Goal: Task Accomplishment & Management: Manage account settings

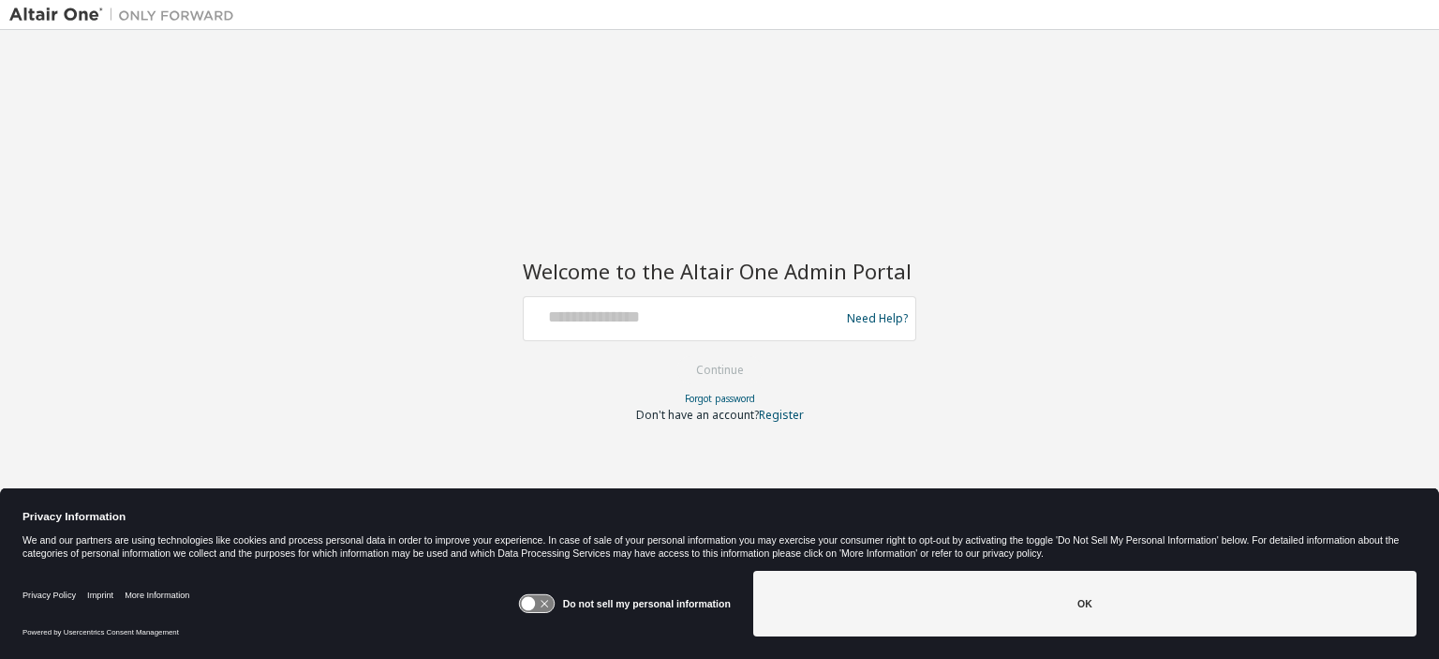
click at [606, 316] on input "text" at bounding box center [684, 314] width 306 height 27
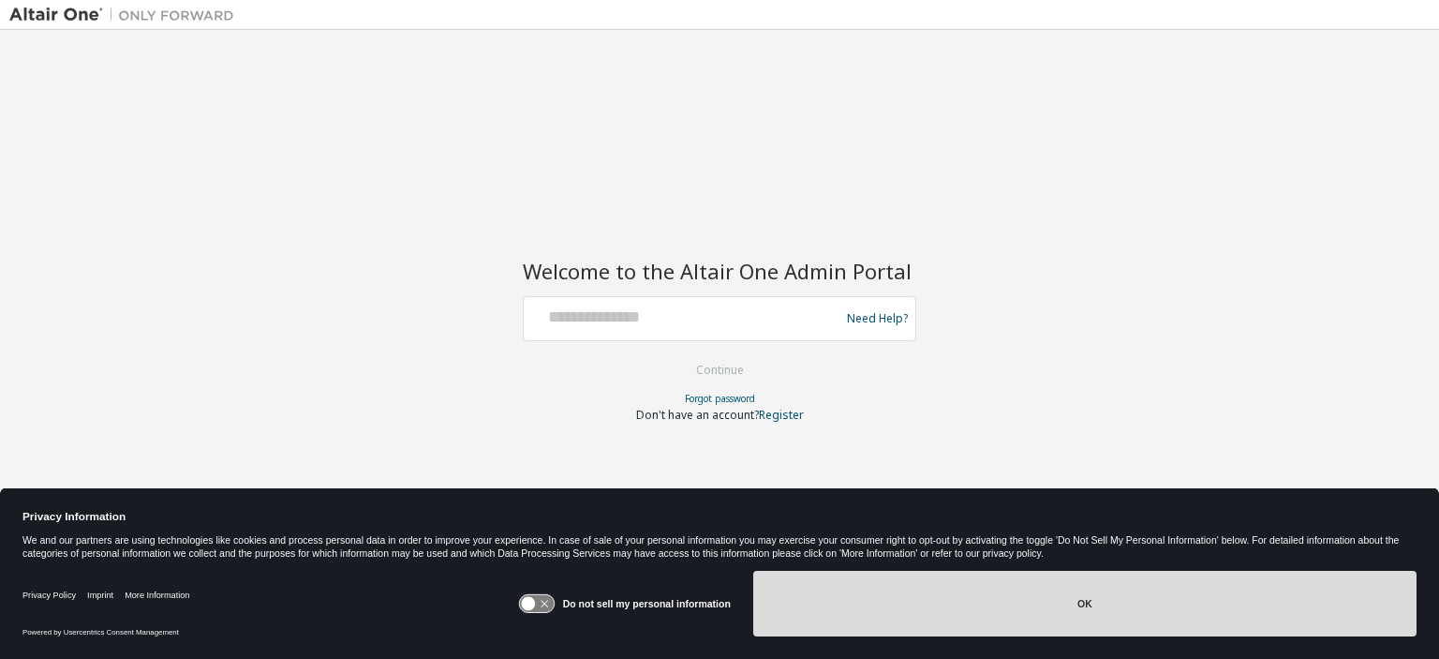
click at [980, 592] on button "OK" at bounding box center [1084, 604] width 663 height 66
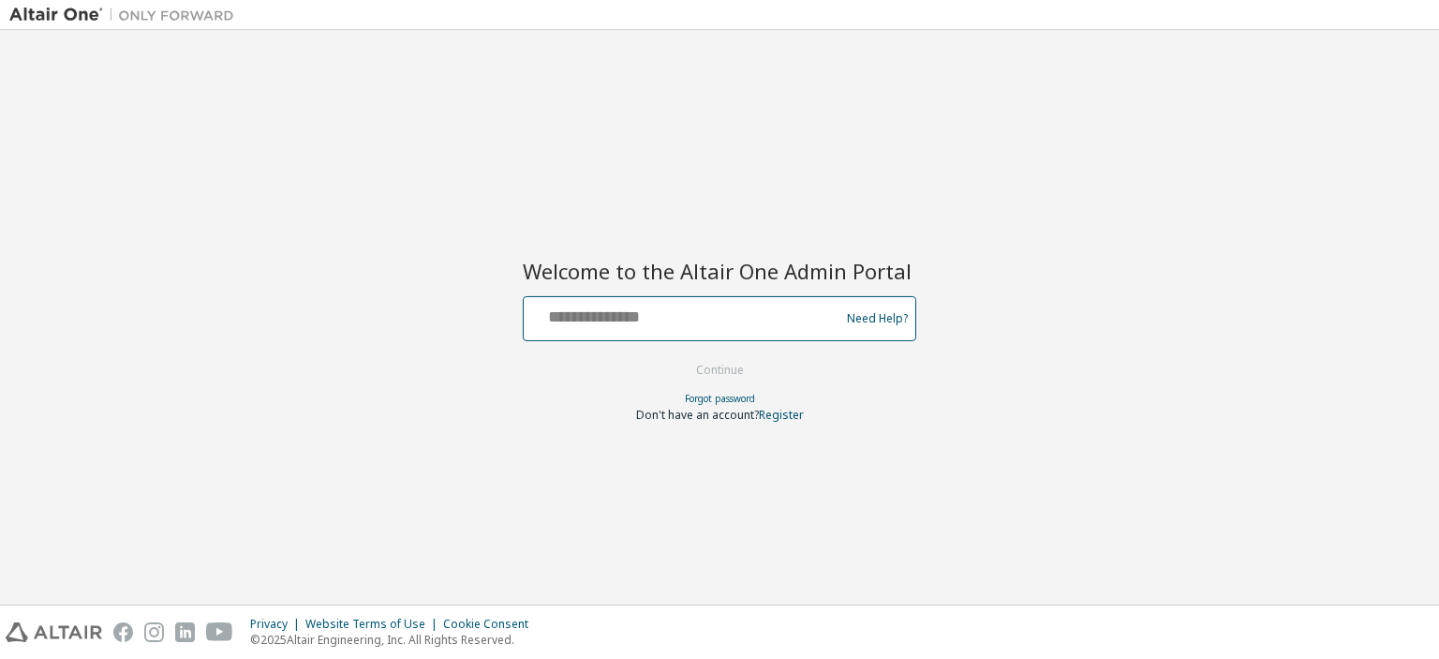
click at [675, 326] on input "text" at bounding box center [684, 314] width 306 height 27
type input "**********"
click at [702, 378] on button "Continue" at bounding box center [719, 370] width 87 height 28
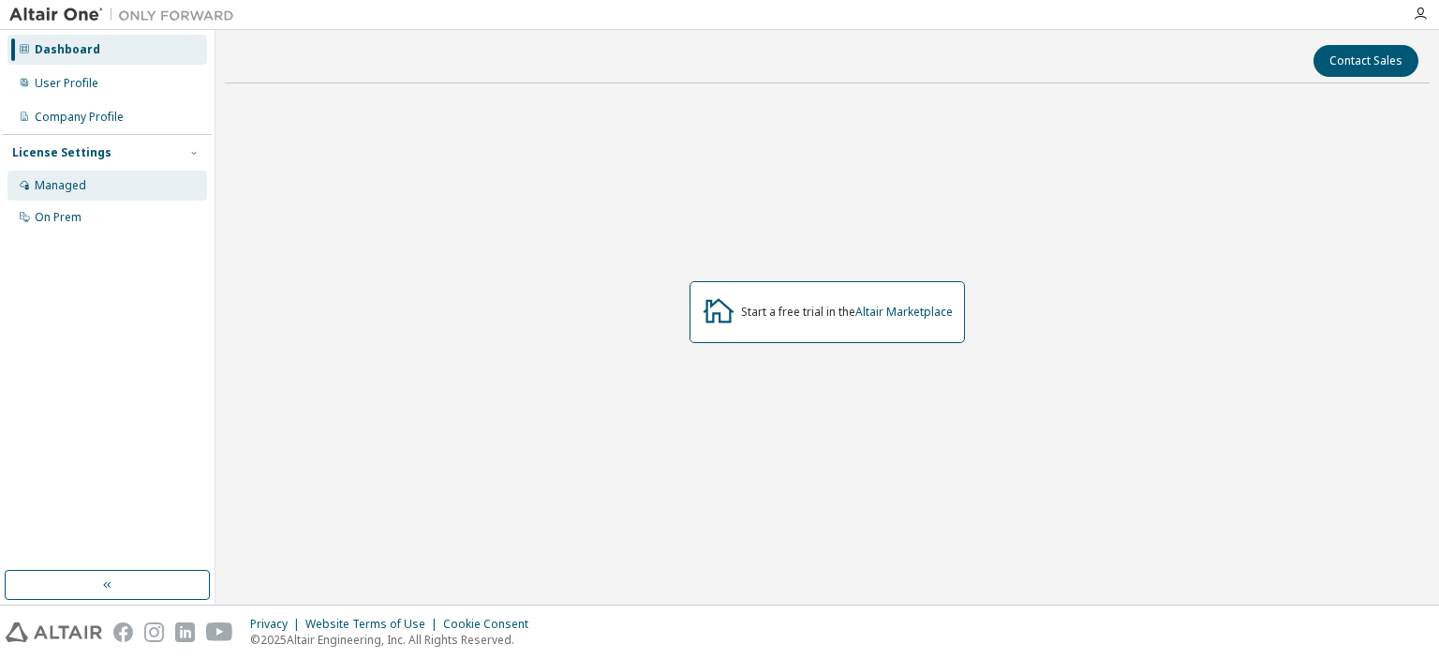
click at [70, 190] on div "Managed" at bounding box center [61, 185] width 52 height 15
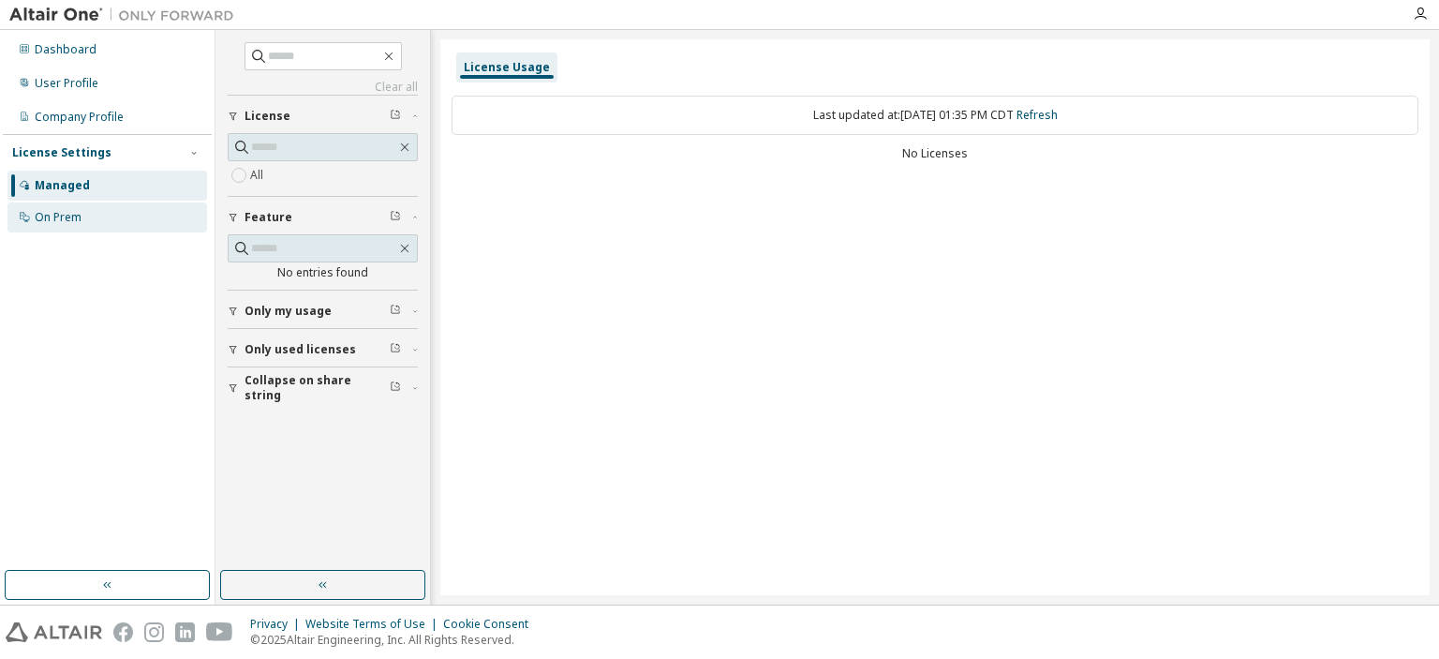
click at [72, 217] on div "On Prem" at bounding box center [58, 217] width 47 height 15
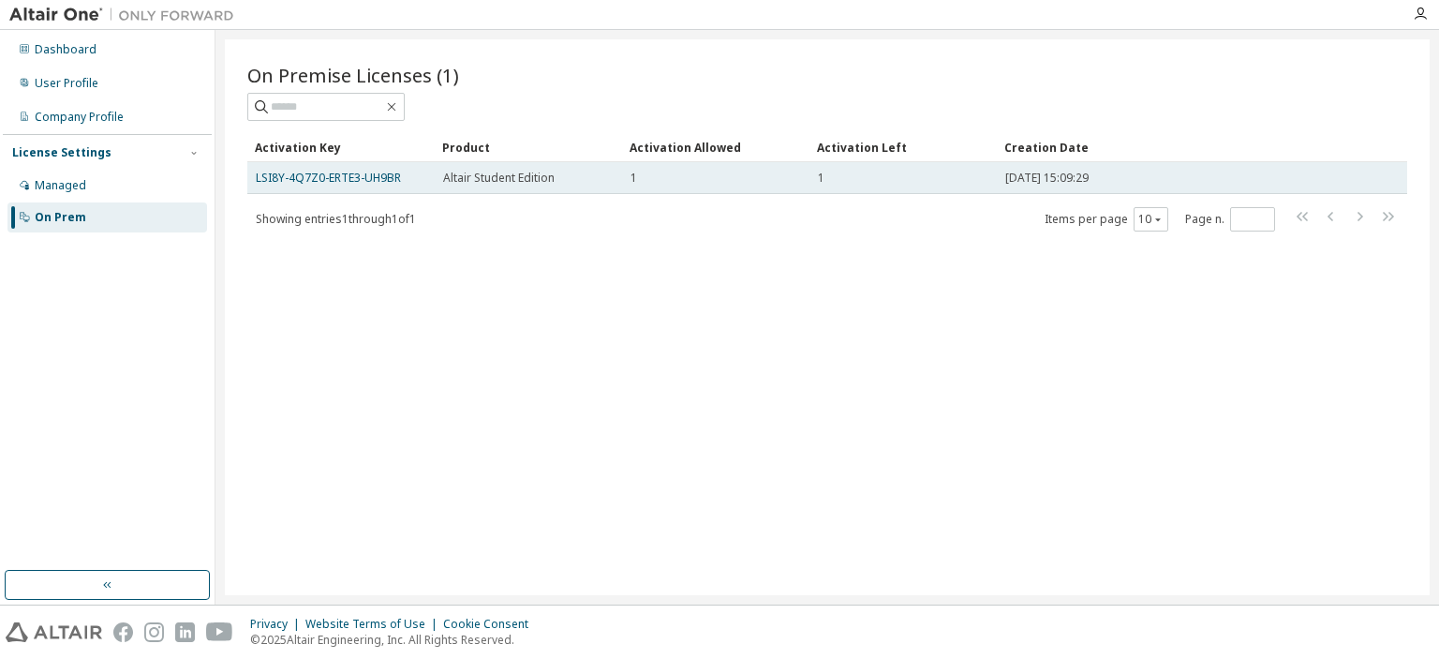
click at [309, 185] on td "LSI8Y-4Q7Z0-ERTE3-UH9BR" at bounding box center [340, 178] width 187 height 32
click at [352, 181] on link "LSI8Y-4Q7Z0-ERTE3-UH9BR" at bounding box center [328, 178] width 145 height 16
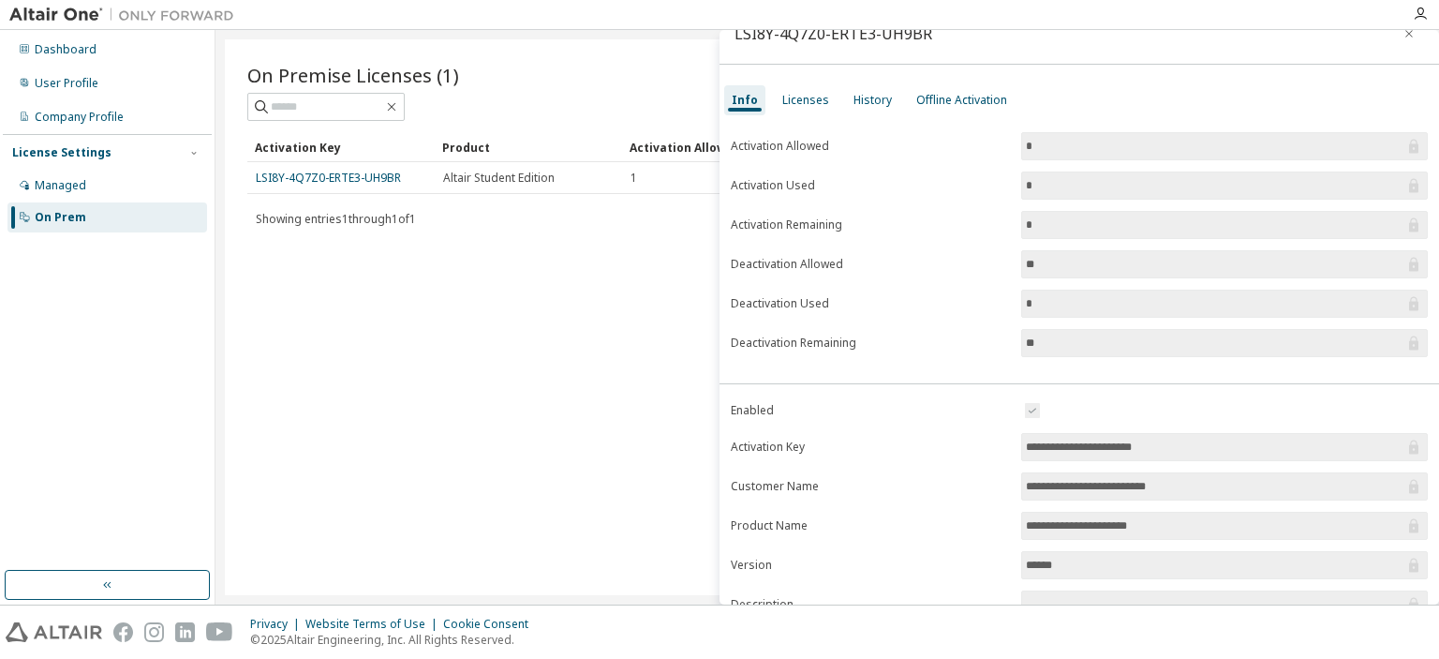
scroll to position [43, 0]
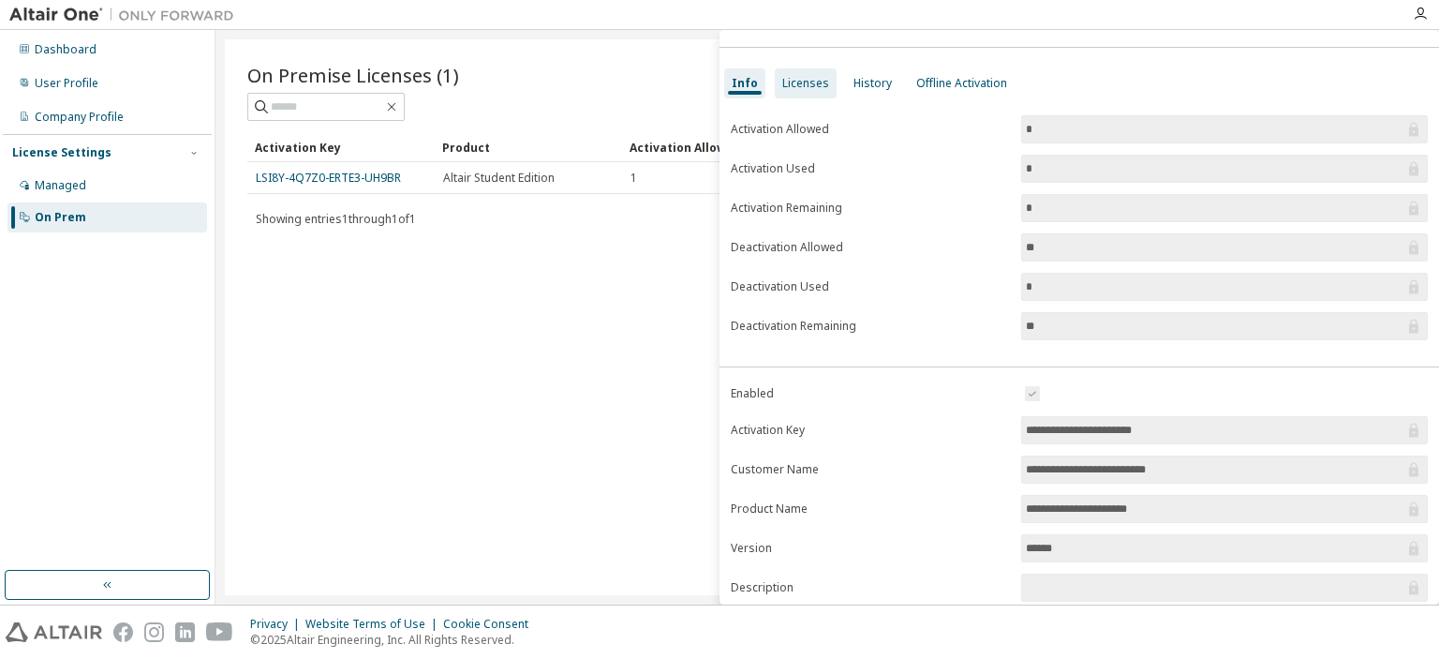
click at [795, 85] on div "Licenses" at bounding box center [805, 83] width 47 height 15
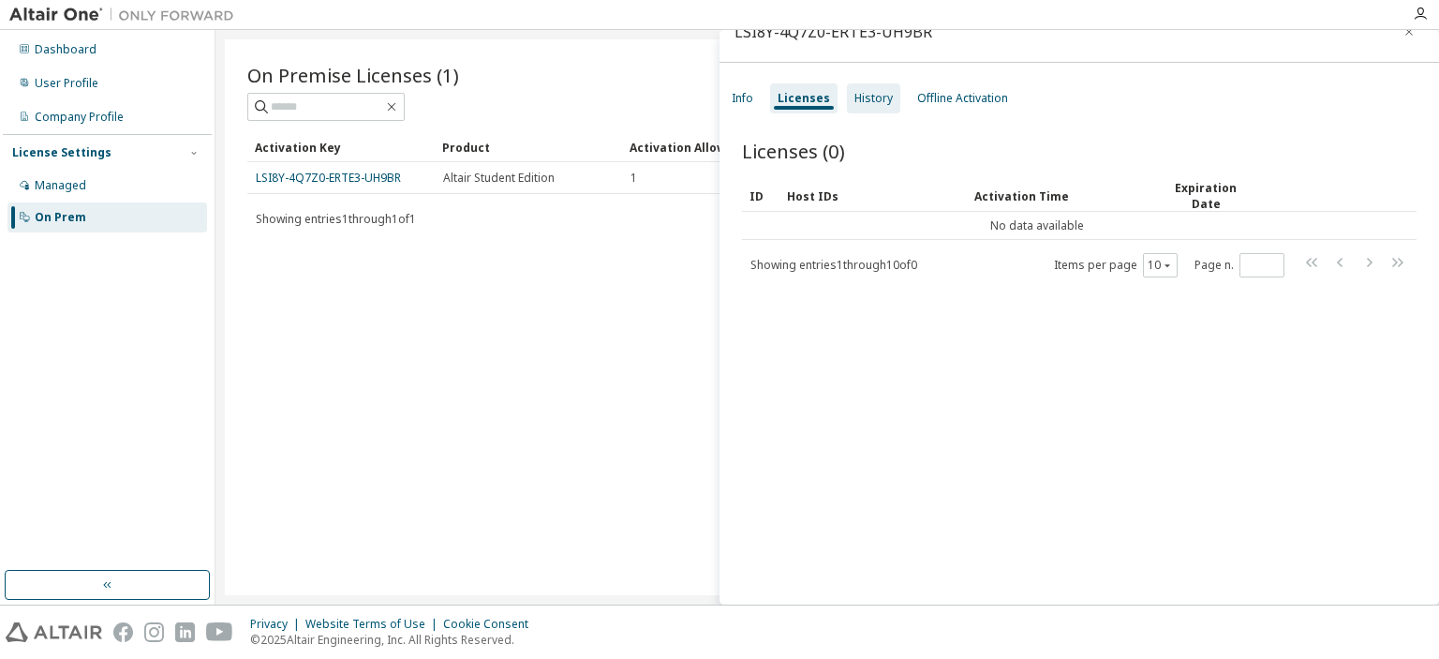
click at [858, 96] on div "History" at bounding box center [874, 98] width 38 height 15
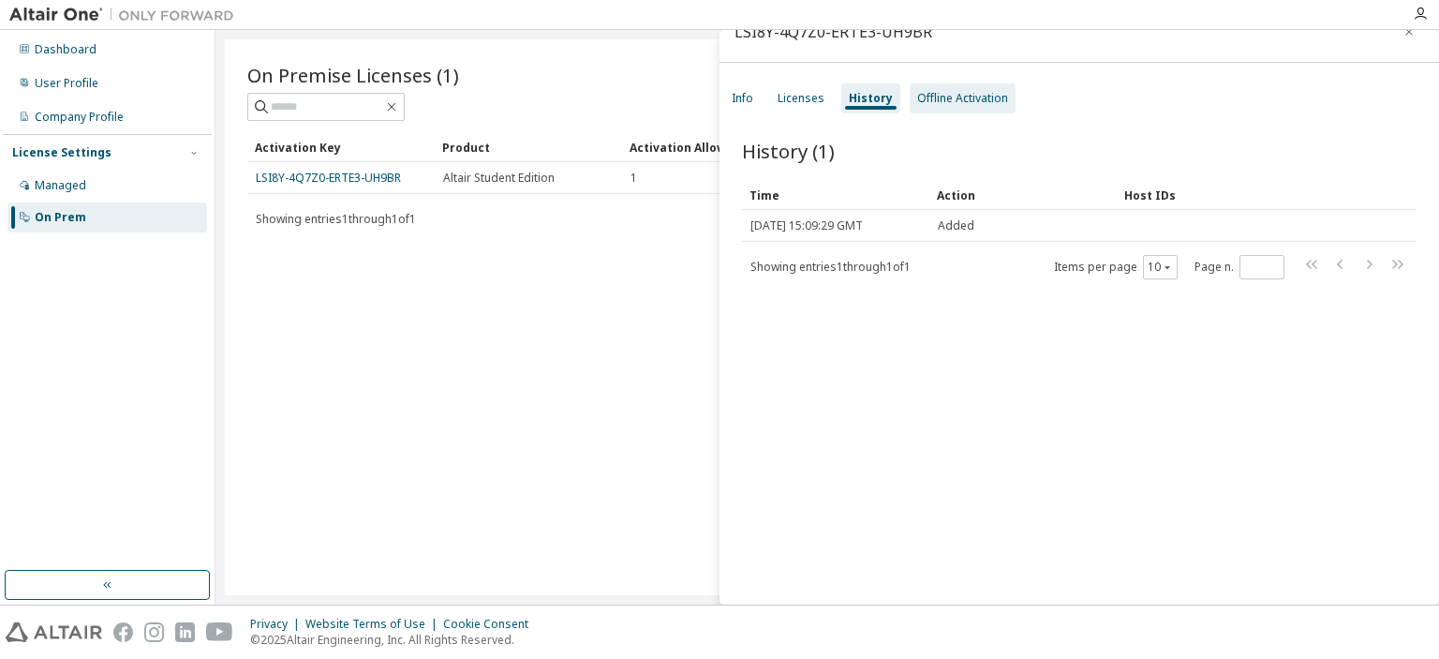
click at [936, 100] on div "Offline Activation" at bounding box center [962, 98] width 91 height 15
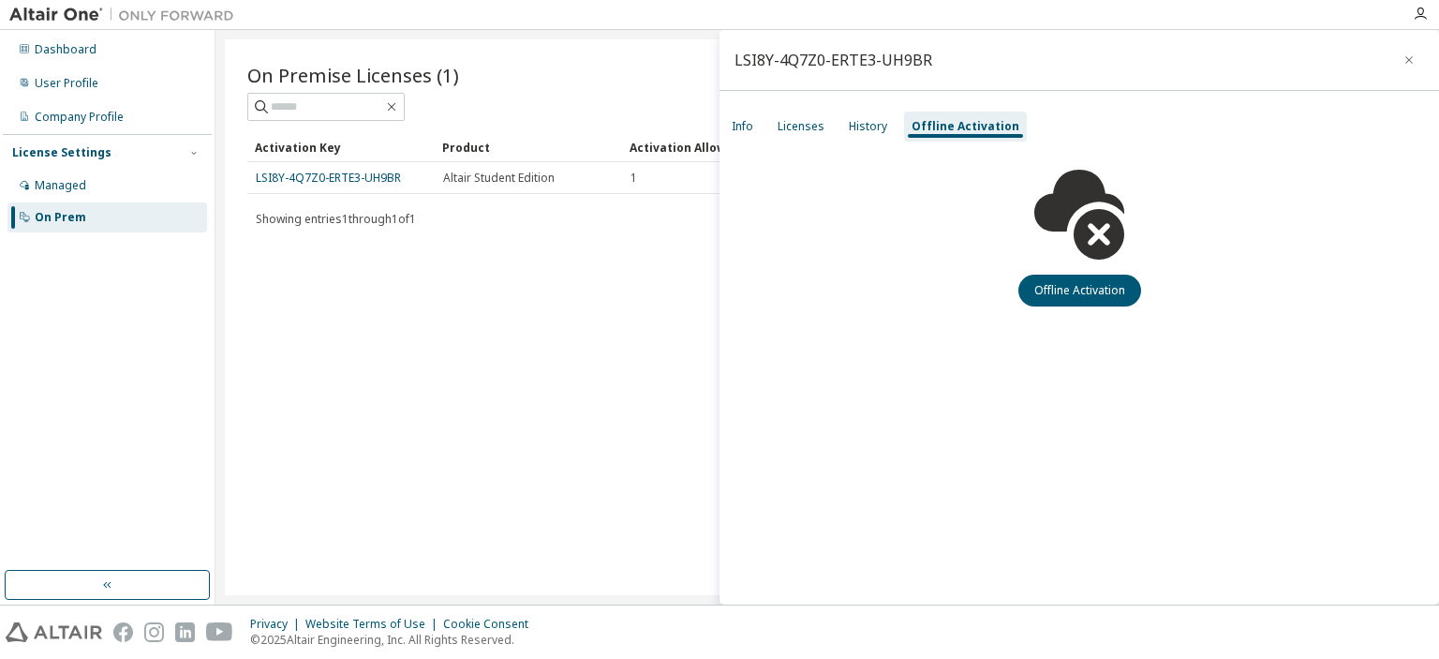
scroll to position [0, 0]
click at [787, 131] on div "Licenses" at bounding box center [801, 126] width 47 height 15
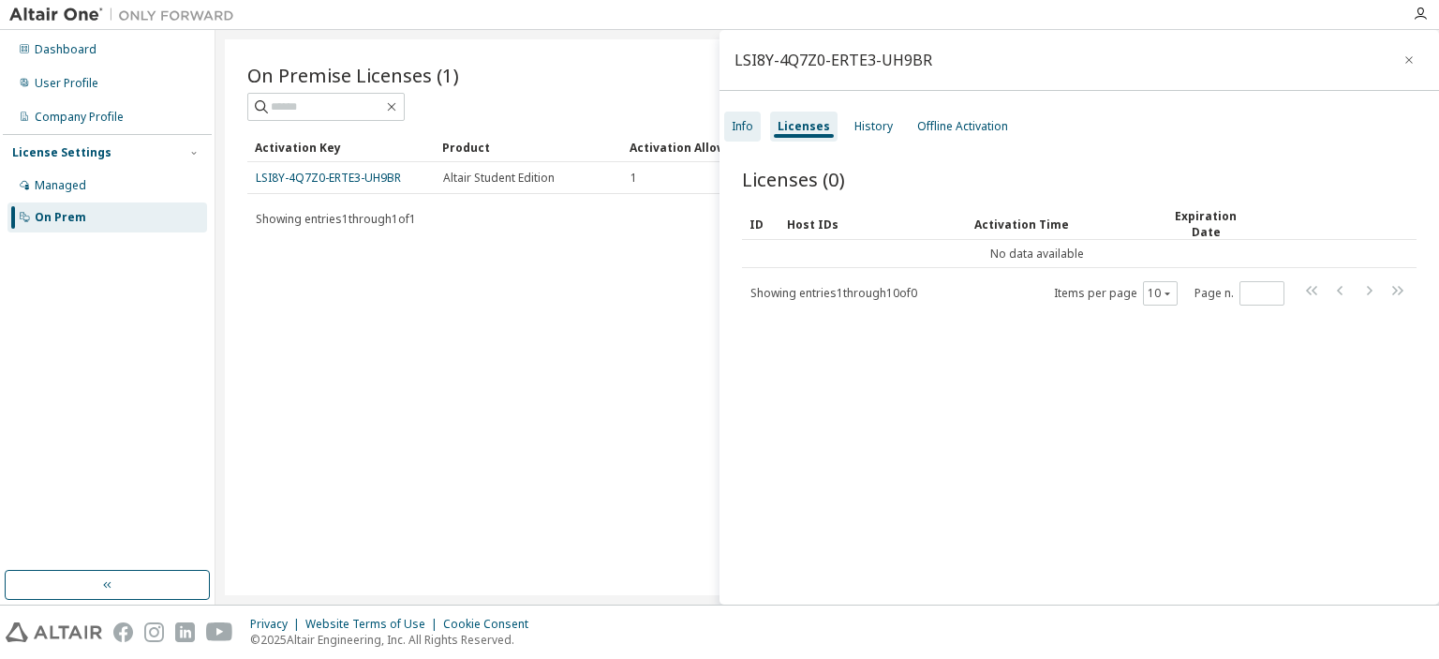
click at [742, 130] on div "Info" at bounding box center [743, 126] width 22 height 15
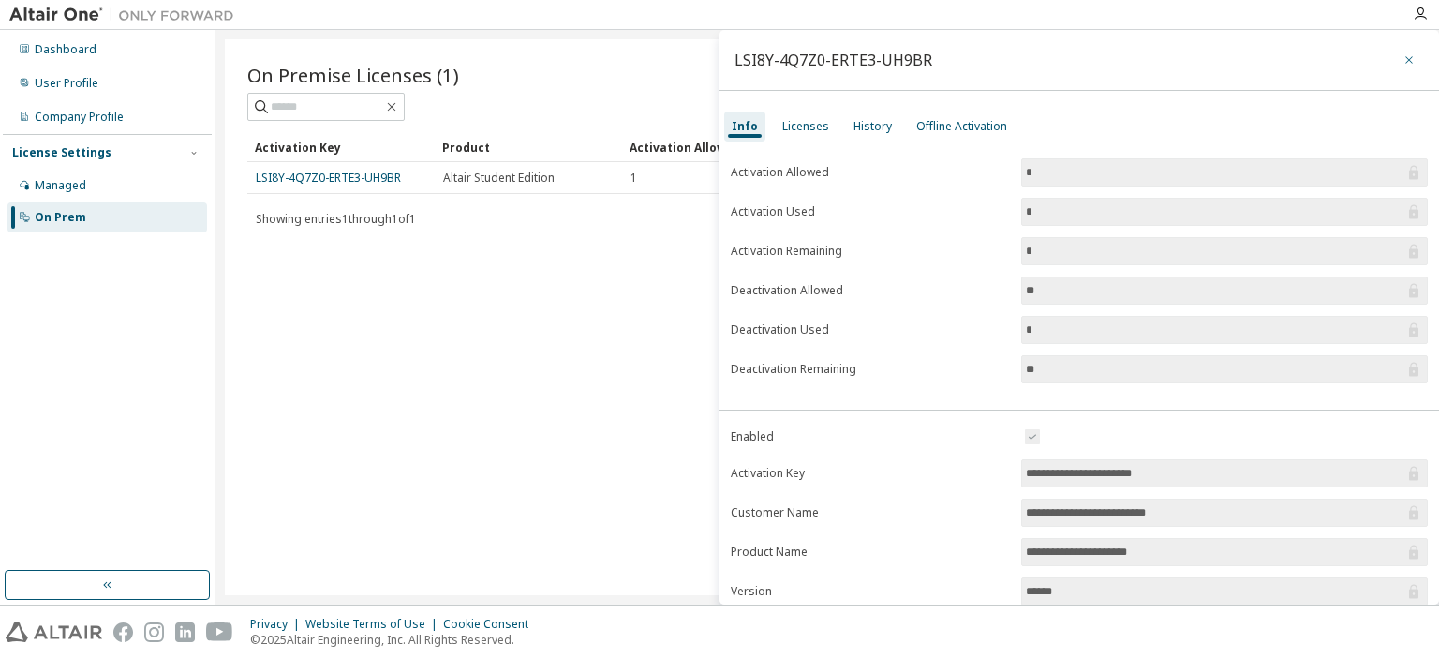
click at [1405, 62] on icon "button" at bounding box center [1408, 59] width 7 height 7
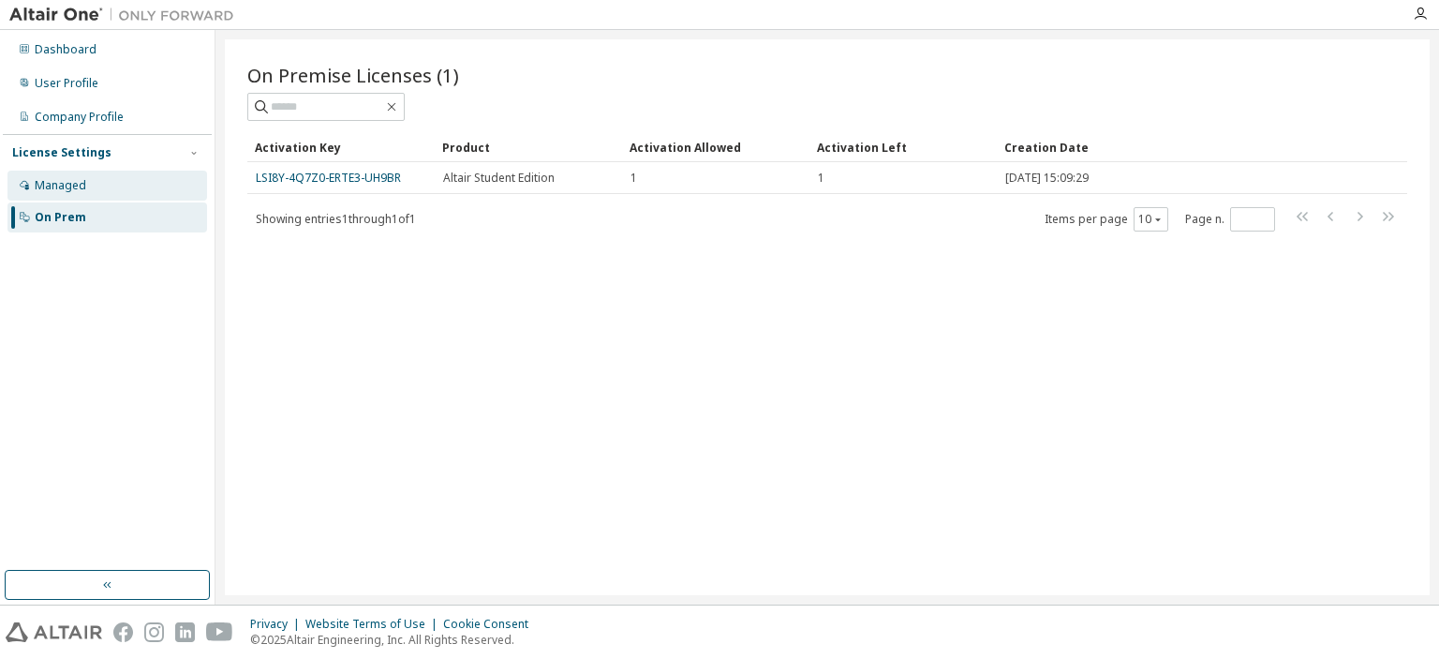
click at [54, 180] on div "Managed" at bounding box center [61, 185] width 52 height 15
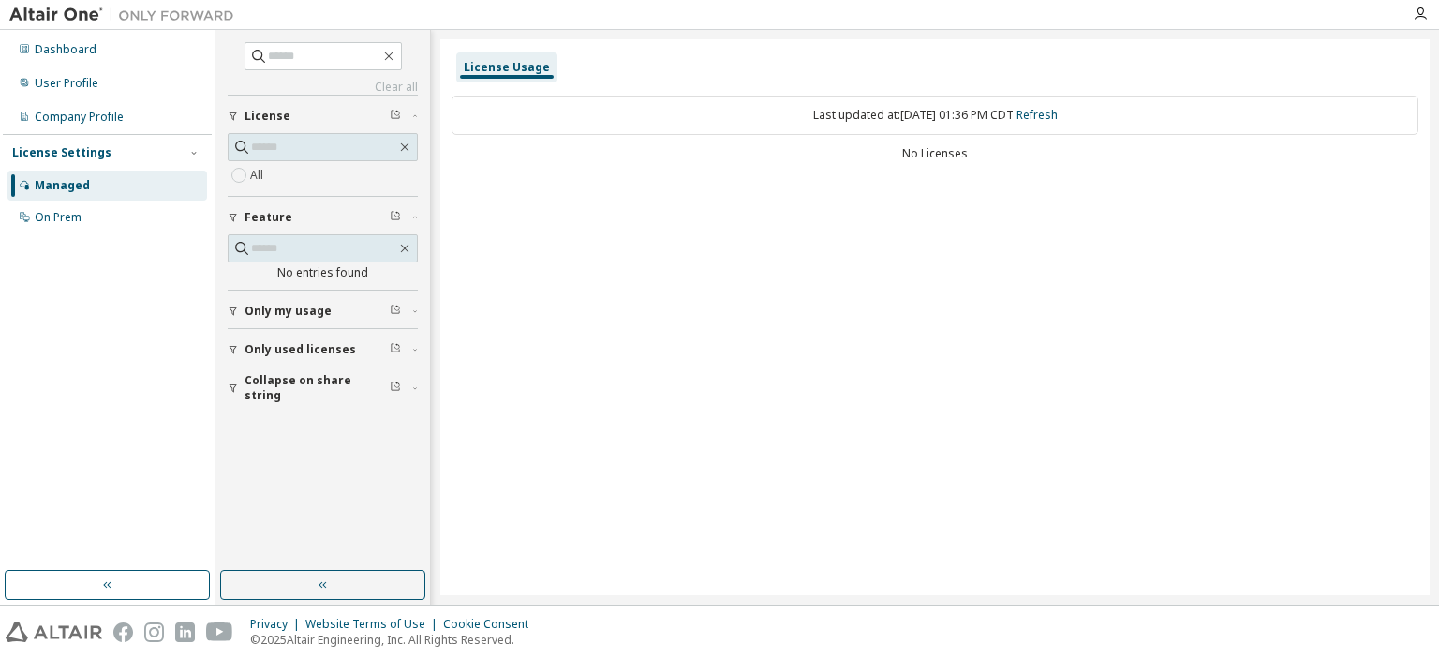
click at [530, 66] on div "License Usage" at bounding box center [507, 67] width 86 height 15
click at [244, 349] on div "button" at bounding box center [236, 349] width 17 height 11
click at [1048, 114] on link "Refresh" at bounding box center [1037, 115] width 41 height 16
click at [105, 61] on div "Dashboard" at bounding box center [107, 50] width 200 height 30
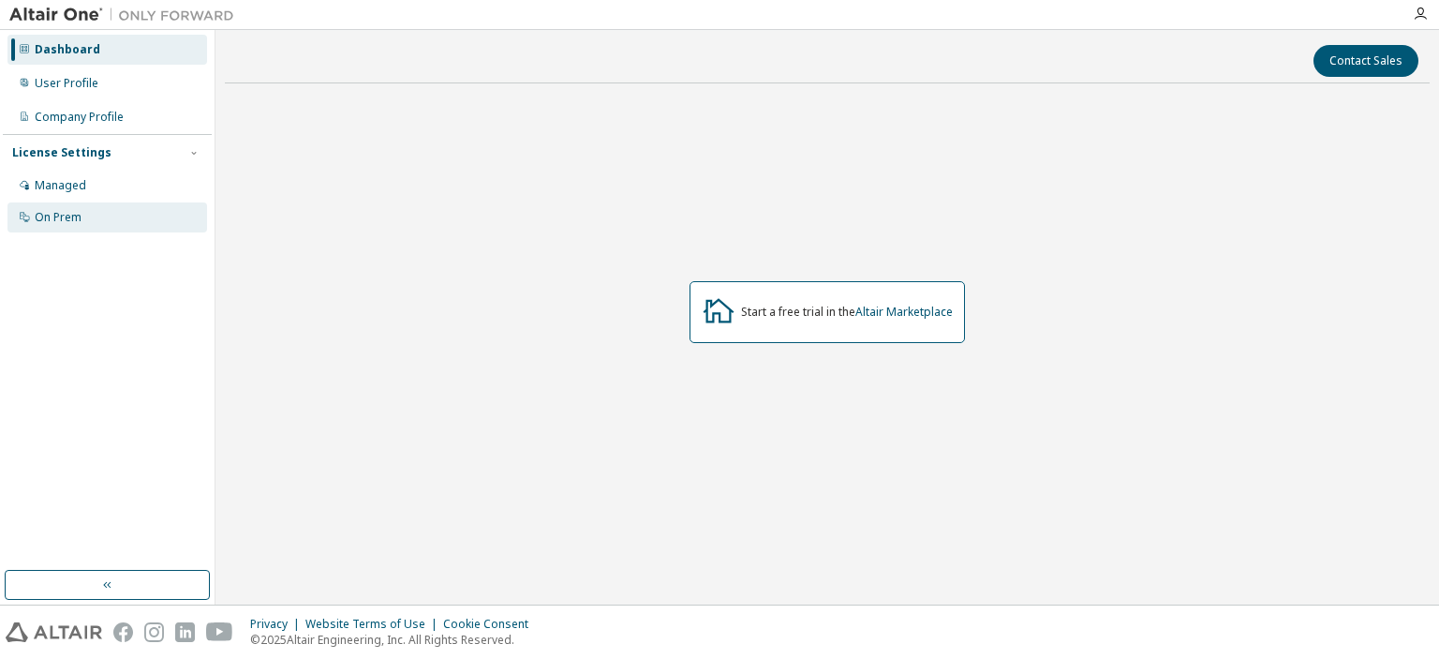
click at [78, 210] on div "On Prem" at bounding box center [58, 217] width 47 height 15
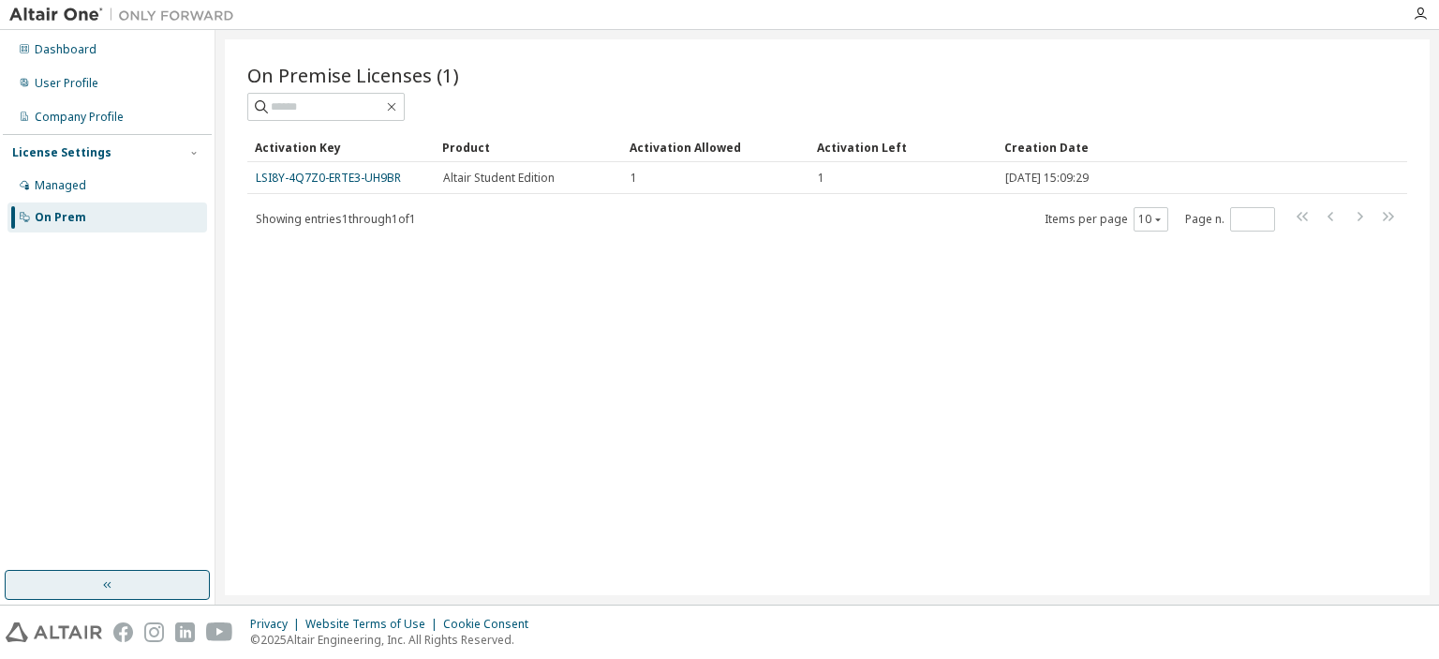
click at [90, 586] on button "button" at bounding box center [107, 585] width 205 height 30
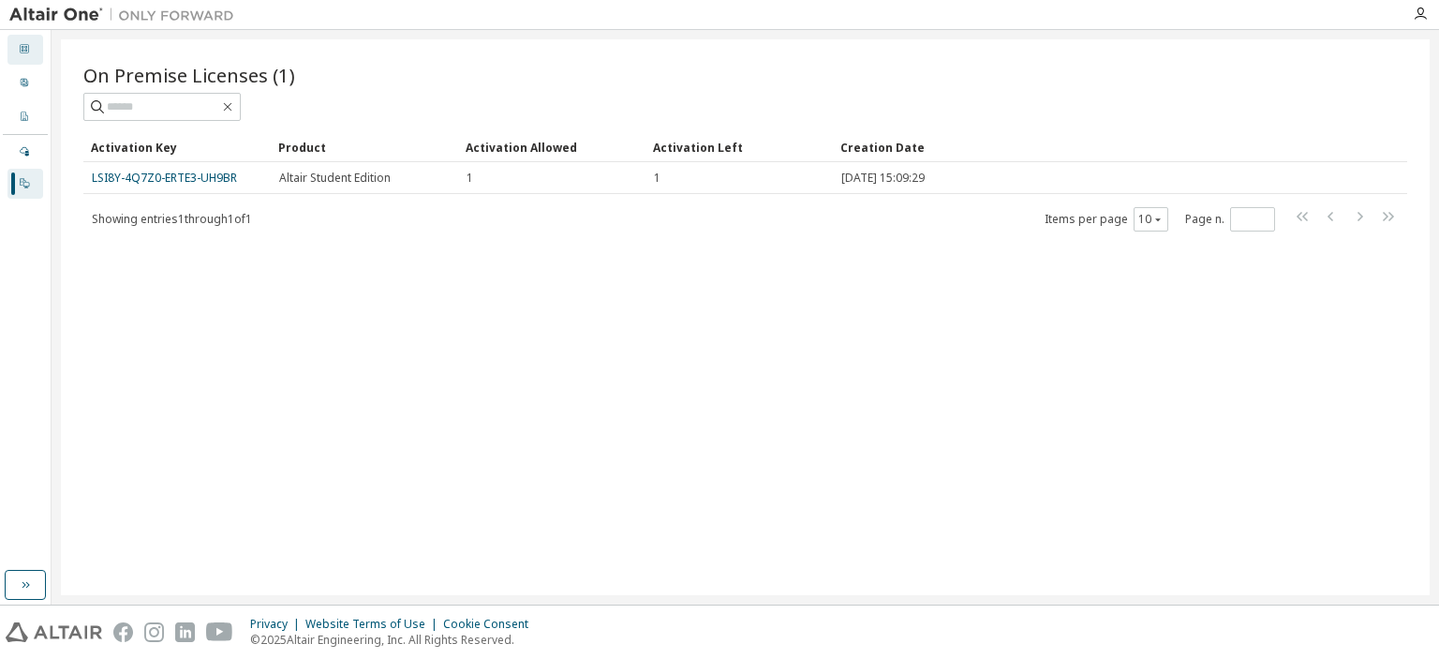
click at [26, 43] on icon at bounding box center [24, 48] width 11 height 11
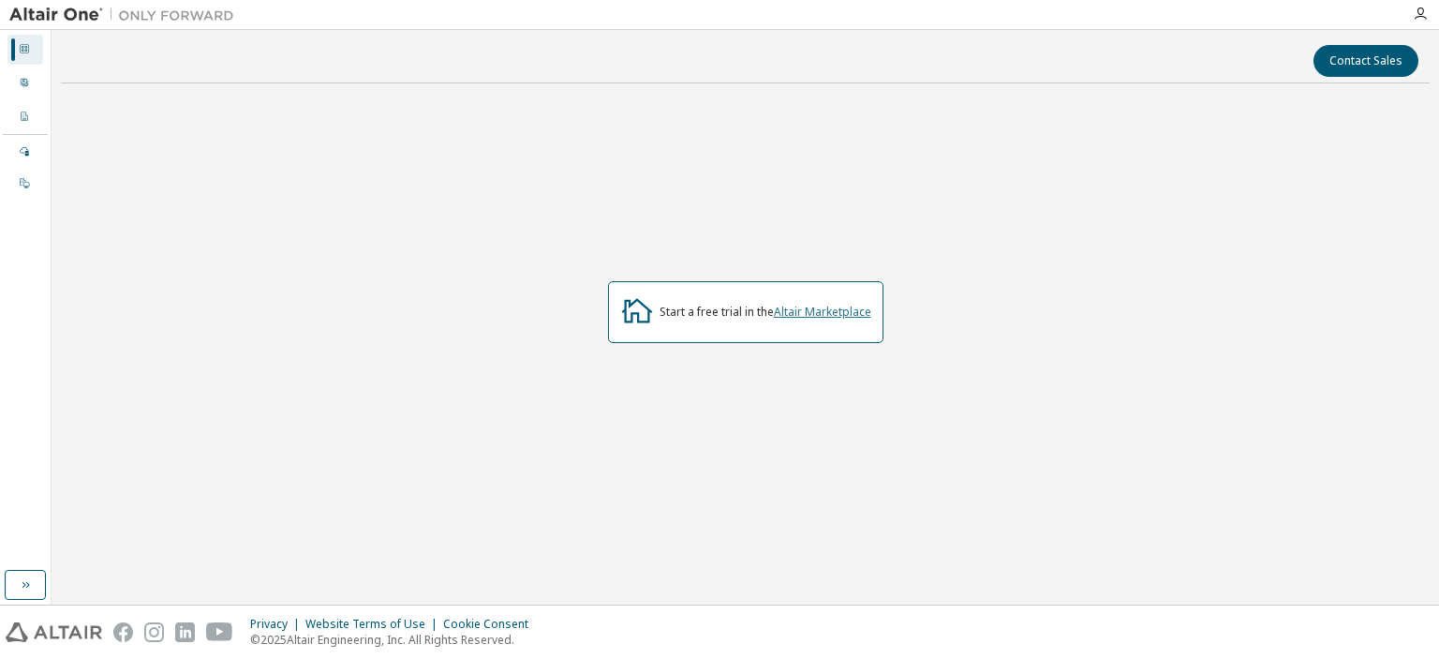
click at [813, 309] on link "Altair Marketplace" at bounding box center [822, 312] width 97 height 16
